Goal: Task Accomplishment & Management: Use online tool/utility

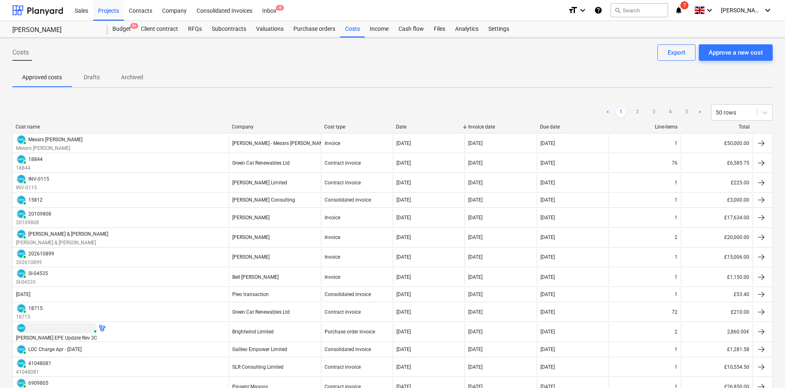
click at [683, 10] on icon "notifications" at bounding box center [679, 10] width 8 height 10
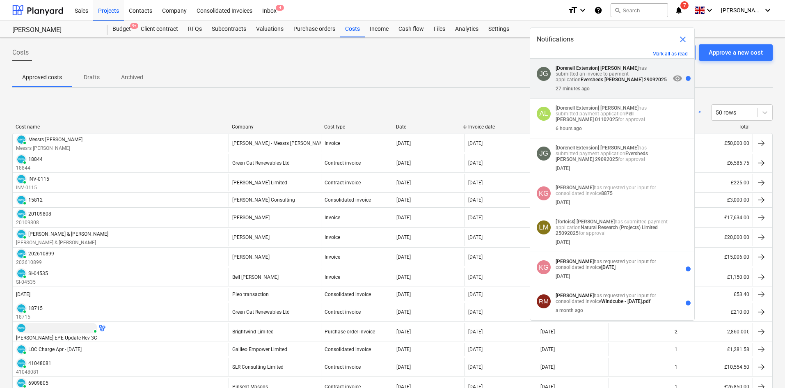
click at [612, 79] on p "[Dorenell Extension] [PERSON_NAME] has submitted an invoice to payment applicat…" at bounding box center [613, 73] width 115 height 17
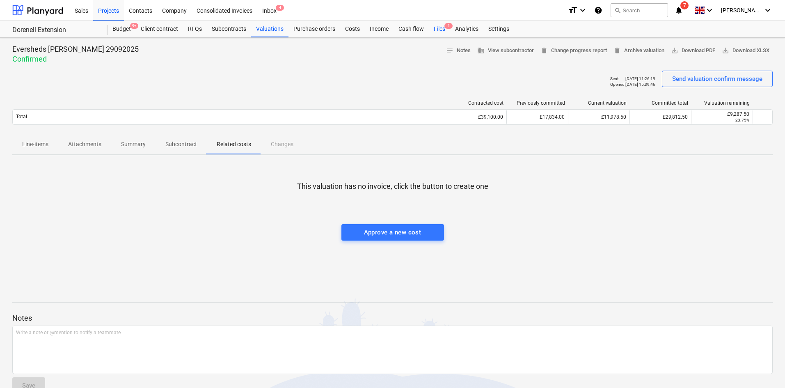
click at [445, 25] on span "1" at bounding box center [449, 26] width 8 height 6
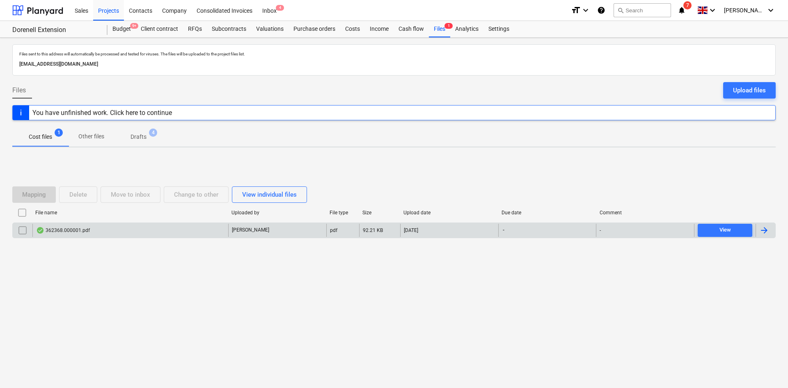
click at [261, 234] on div "[PERSON_NAME]" at bounding box center [277, 230] width 98 height 13
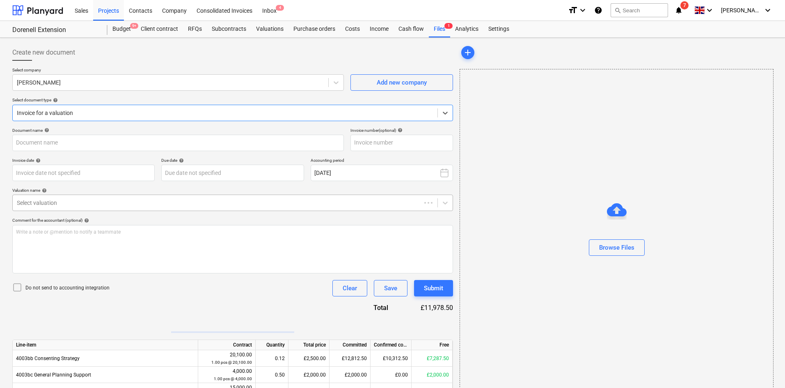
type input "9020179723"
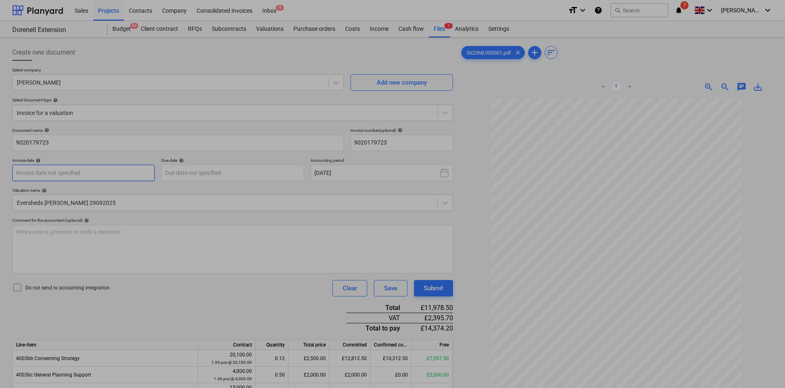
click at [94, 173] on body "Sales Projects Contacts Company Consolidated Invoices Inbox 4 format_size keybo…" at bounding box center [392, 194] width 785 height 388
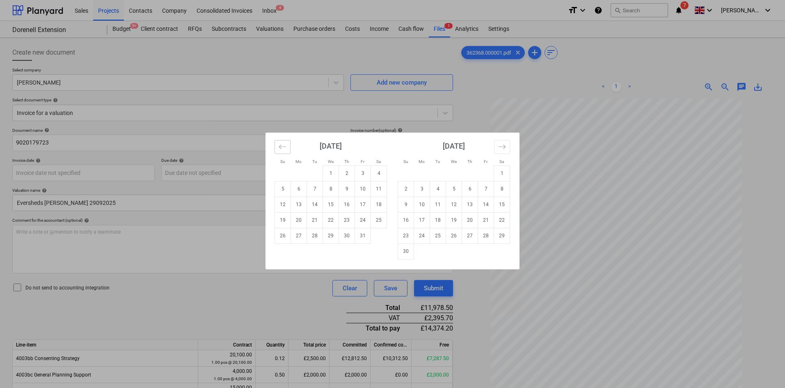
click at [288, 150] on button "Move backward to switch to the previous month." at bounding box center [283, 147] width 16 height 14
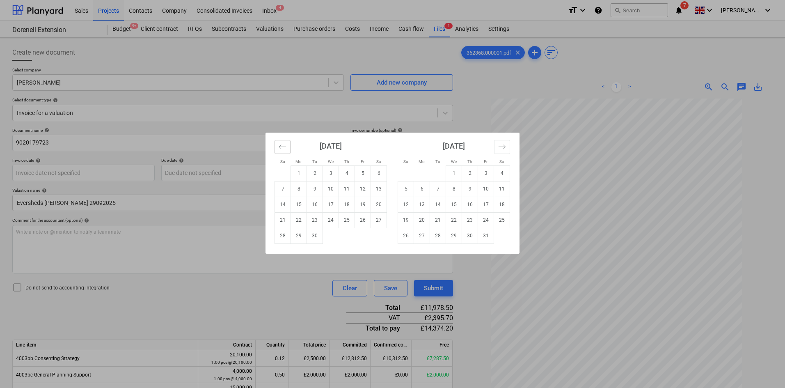
click at [288, 150] on button "Move backward to switch to the previous month." at bounding box center [283, 147] width 16 height 14
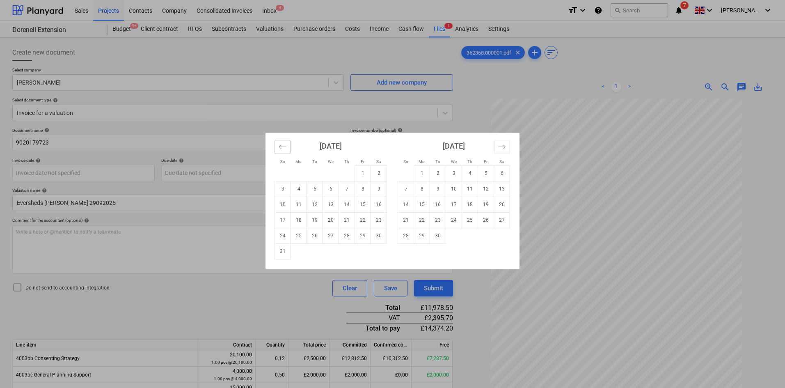
click at [288, 150] on button "Move backward to switch to the previous month." at bounding box center [283, 147] width 16 height 14
click at [303, 237] on td "28" at bounding box center [299, 236] width 16 height 16
type input "[DATE]"
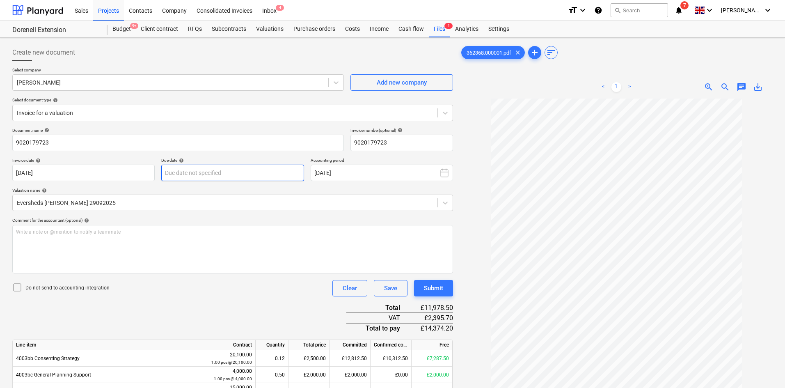
click at [265, 177] on body "Sales Projects Contacts Company Consolidated Invoices Inbox 4 format_size keybo…" at bounding box center [392, 194] width 785 height 388
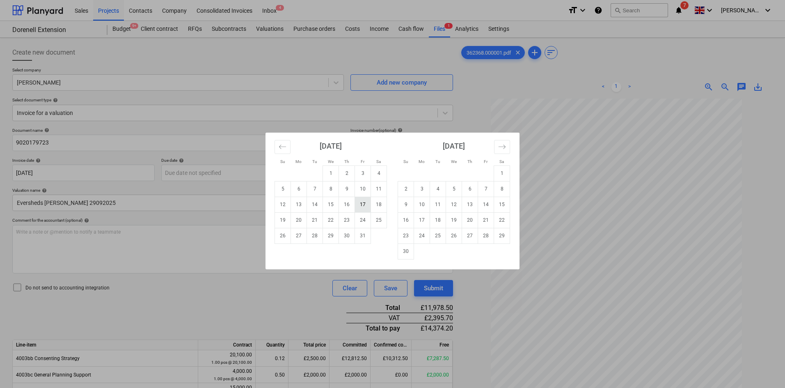
click at [358, 200] on td "17" at bounding box center [363, 205] width 16 height 16
type input "[DATE]"
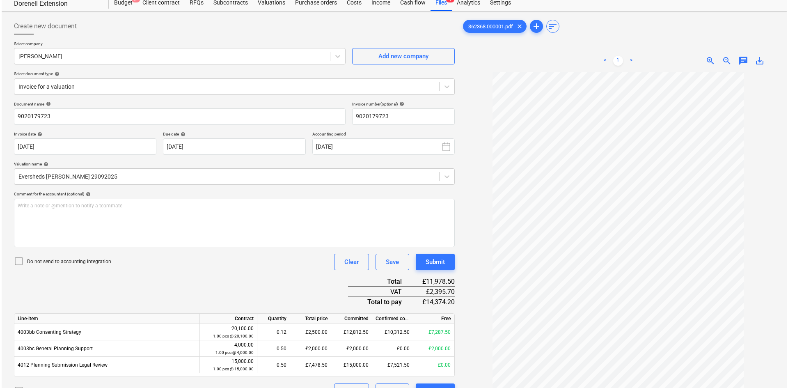
scroll to position [41, 0]
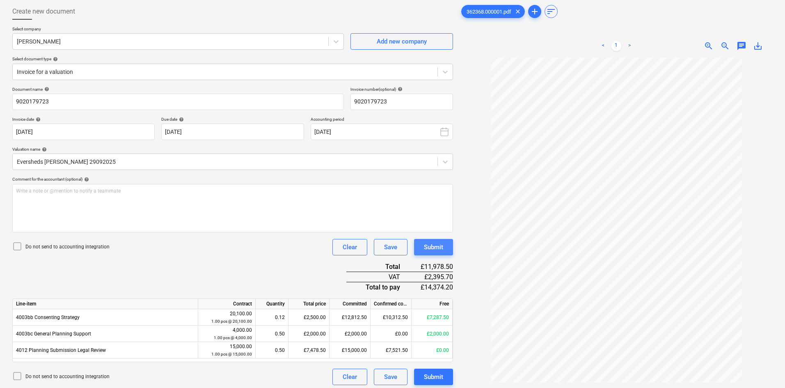
click at [442, 244] on div "Submit" at bounding box center [433, 247] width 19 height 11
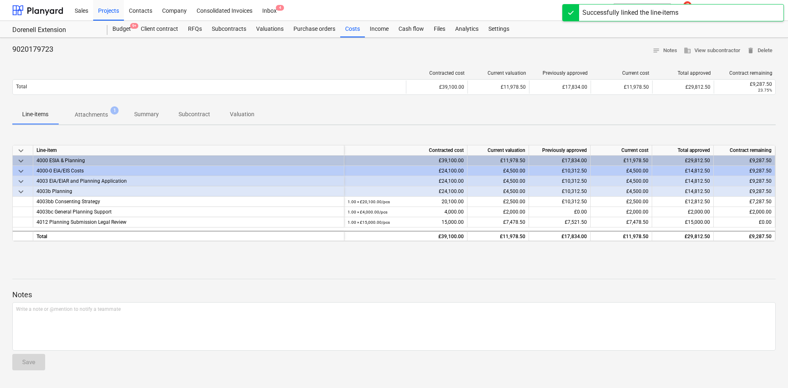
click at [648, 8] on div "Successfully linked the line-items" at bounding box center [630, 13] width 96 height 10
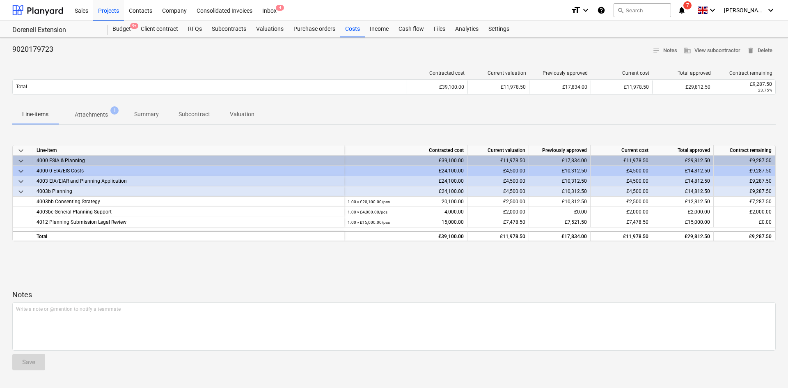
click at [692, 7] on span "7" at bounding box center [687, 5] width 8 height 8
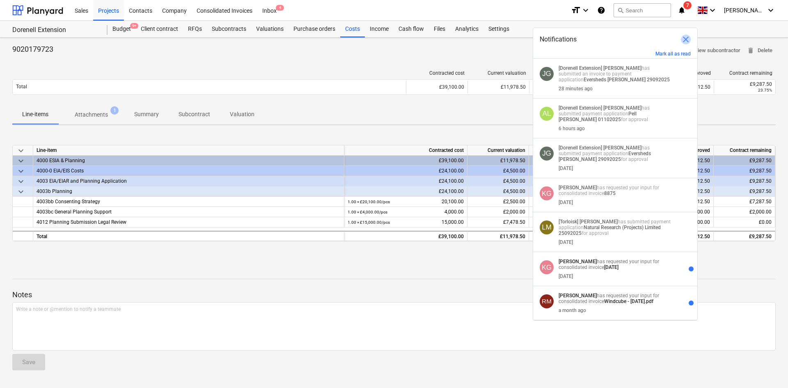
click at [687, 41] on span "close" at bounding box center [686, 39] width 10 height 10
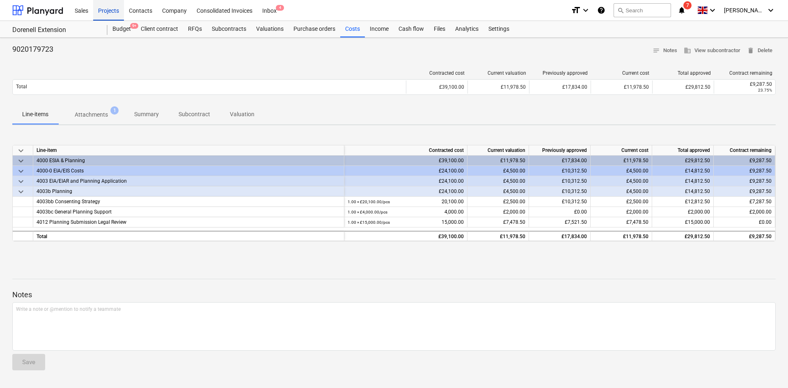
click at [116, 5] on div "Projects" at bounding box center [108, 10] width 31 height 21
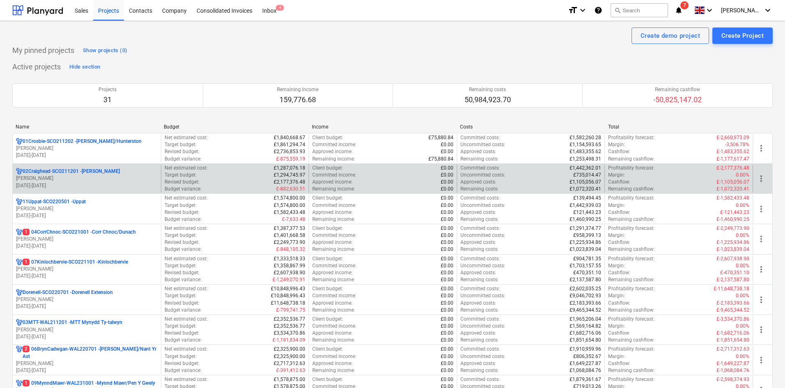
click at [109, 184] on p "[DATE] - [DATE]" at bounding box center [87, 185] width 142 height 7
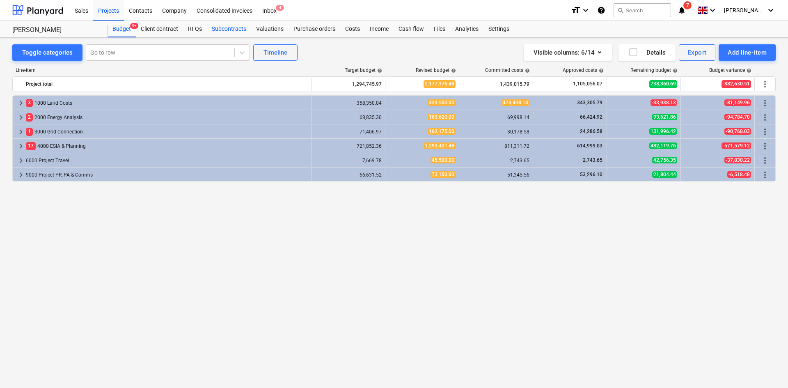
click at [241, 28] on div "Subcontracts" at bounding box center [229, 29] width 44 height 16
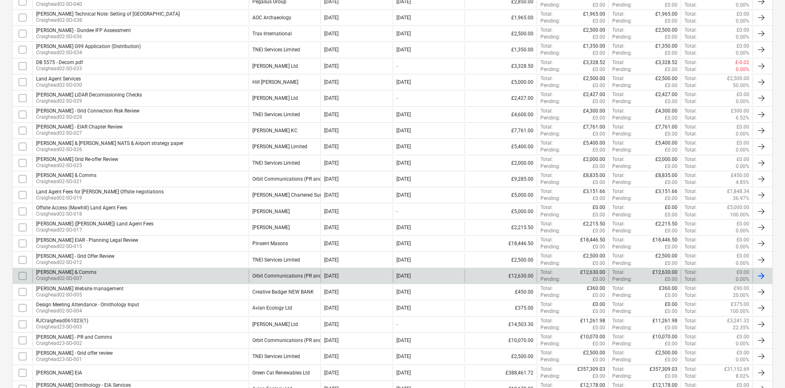
scroll to position [416, 0]
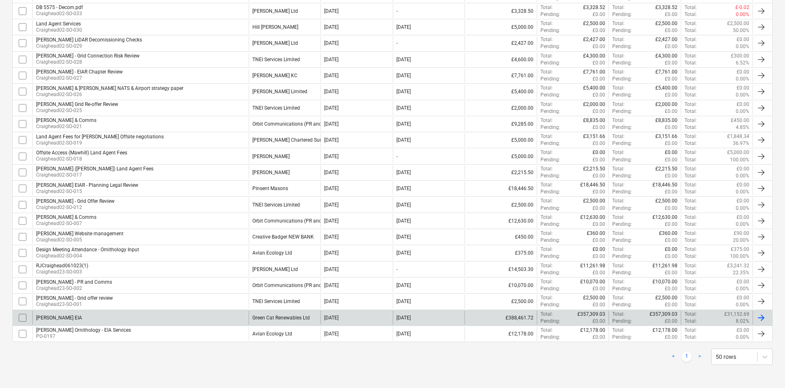
click at [176, 315] on div "[PERSON_NAME] EIA" at bounding box center [140, 318] width 216 height 14
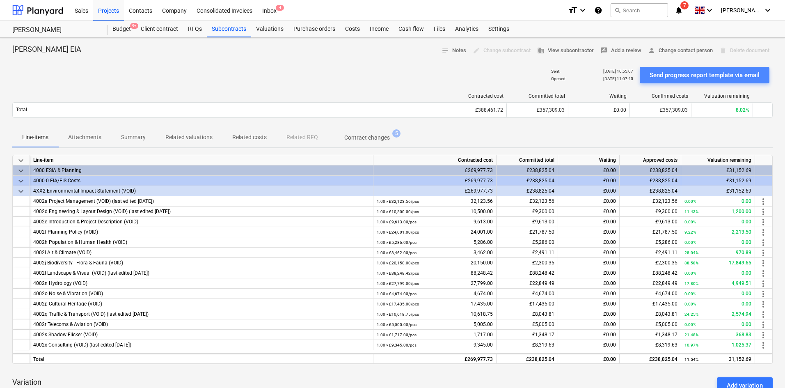
click at [690, 70] on div "Send progress report template via email" at bounding box center [705, 75] width 110 height 11
